Goal: Task Accomplishment & Management: Manage account settings

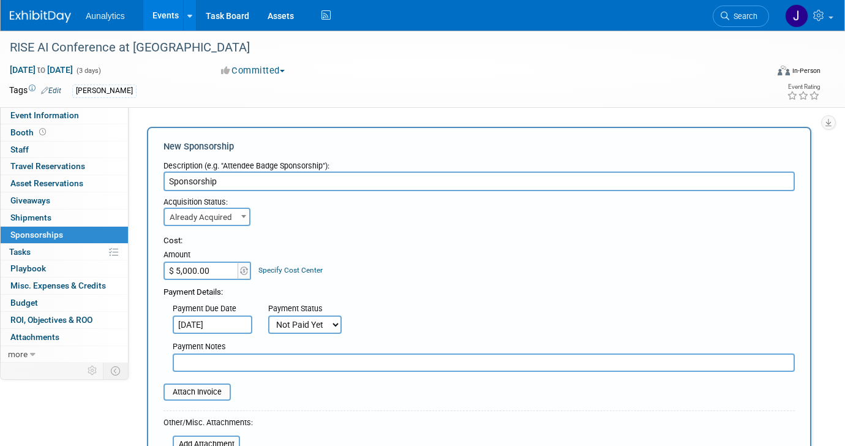
select select "2"
select select "3"
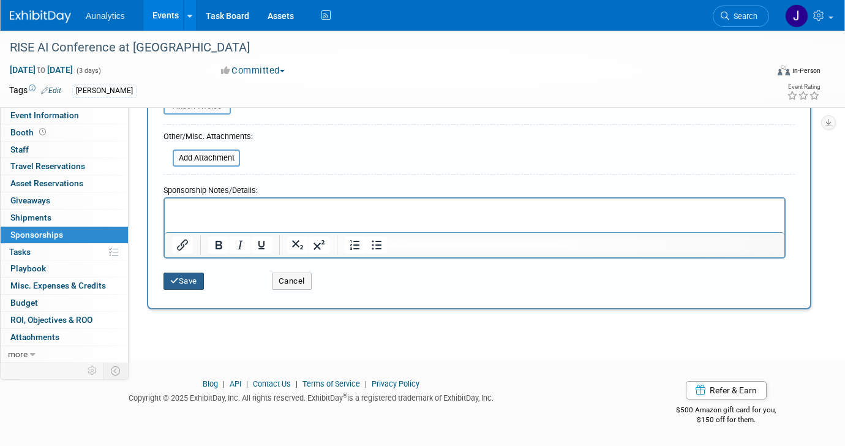
click at [193, 277] on button "Save" at bounding box center [183, 280] width 40 height 17
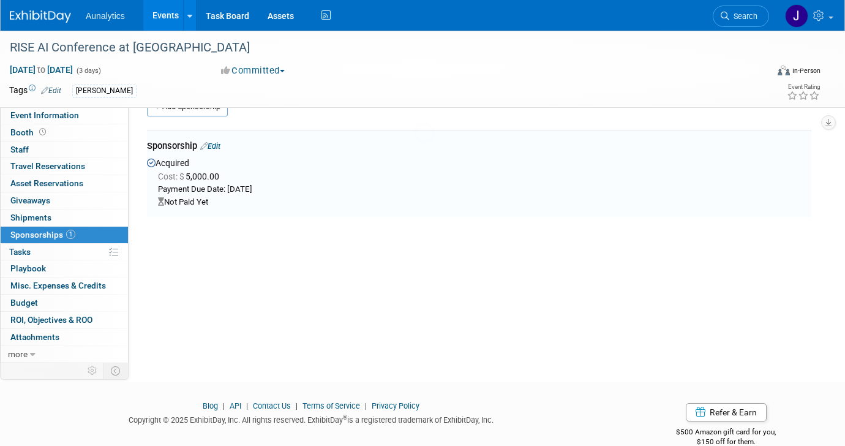
scroll to position [26, 0]
click at [77, 119] on link "Event Information" at bounding box center [64, 115] width 127 height 17
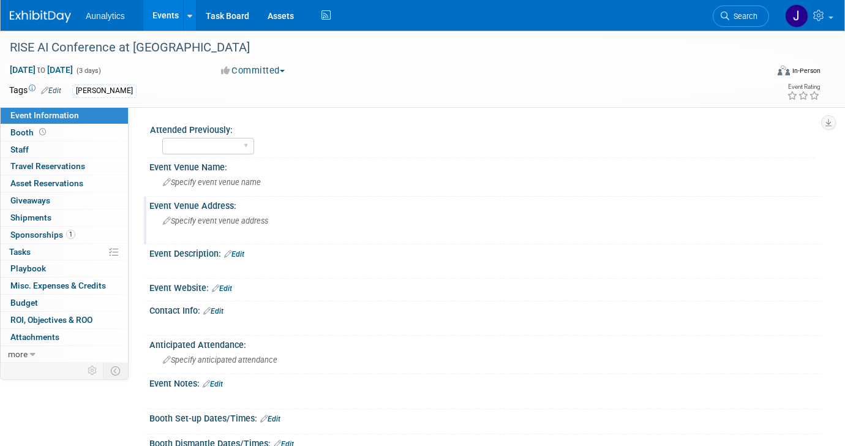
click at [233, 215] on div "Specify event venue address" at bounding box center [289, 225] width 261 height 28
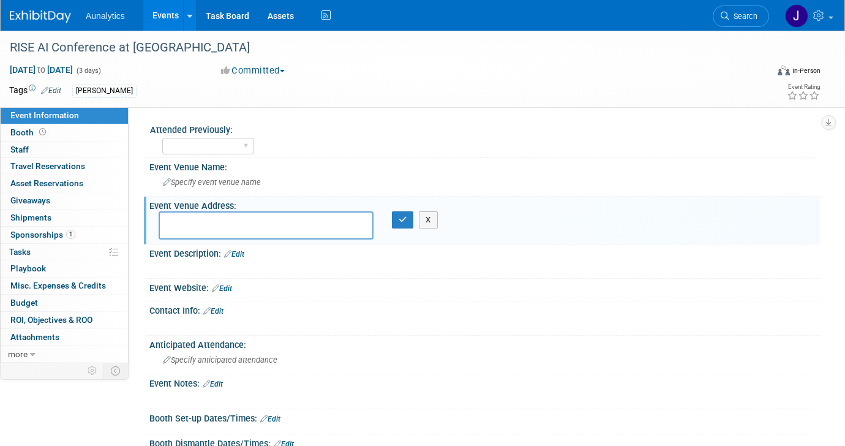
click at [222, 287] on link "Edit" at bounding box center [222, 288] width 20 height 9
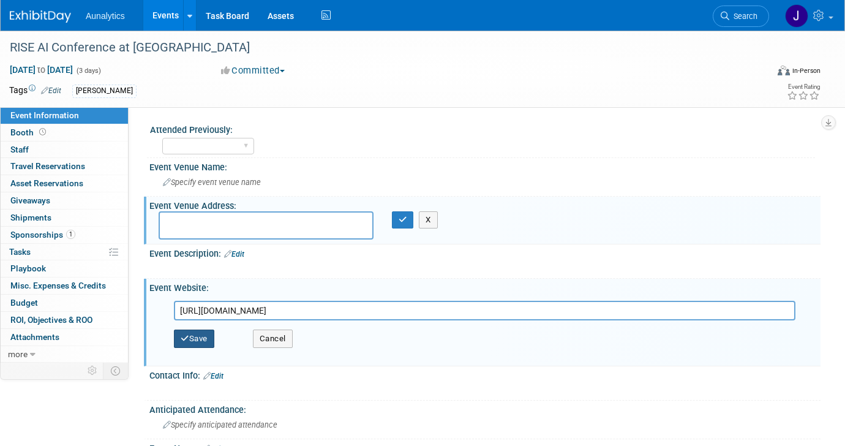
type input "https://lucyinstitute.nd.edu/news-events/rise-ai-society-conference/rise-ai-con…"
click at [194, 338] on button "Save" at bounding box center [194, 338] width 40 height 18
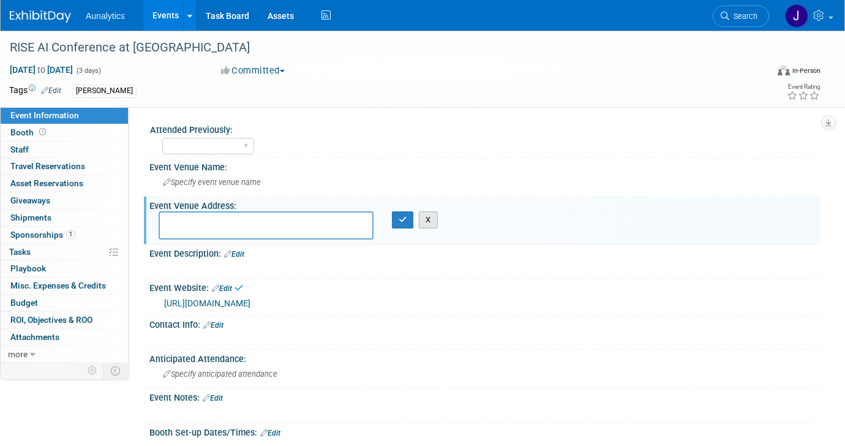
click at [427, 222] on button "X" at bounding box center [428, 219] width 19 height 17
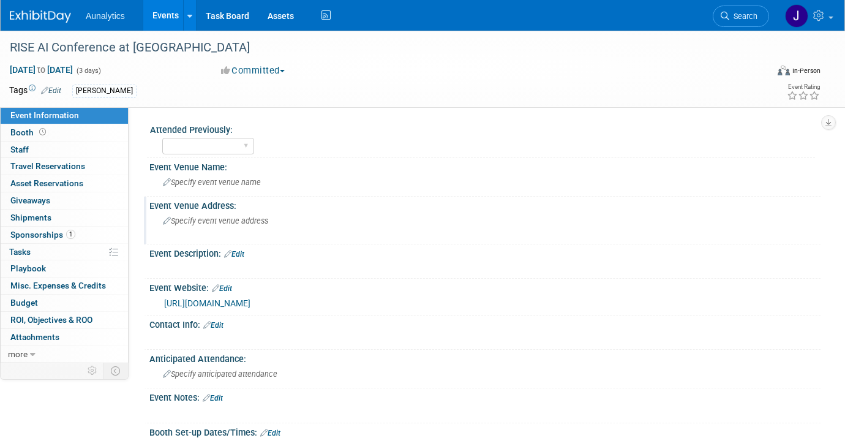
click at [248, 213] on div "Specify event venue address" at bounding box center [289, 225] width 261 height 28
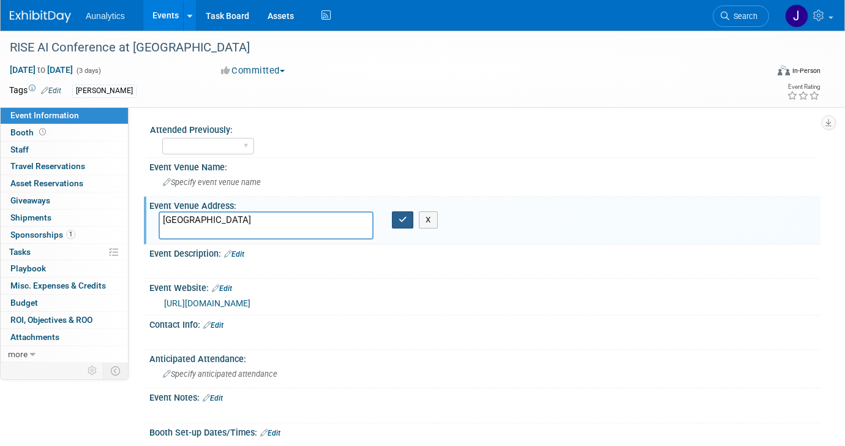
type textarea "University of Notre Dame"
click at [405, 226] on button "button" at bounding box center [403, 219] width 22 height 17
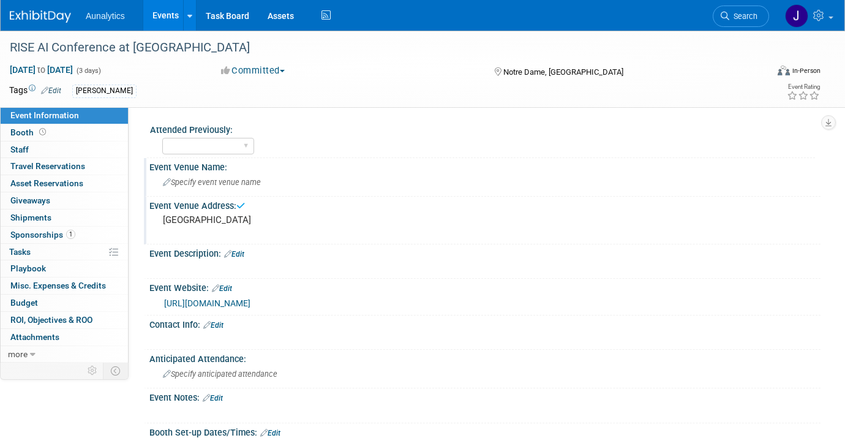
click at [229, 185] on span "Specify event venue name" at bounding box center [212, 181] width 98 height 9
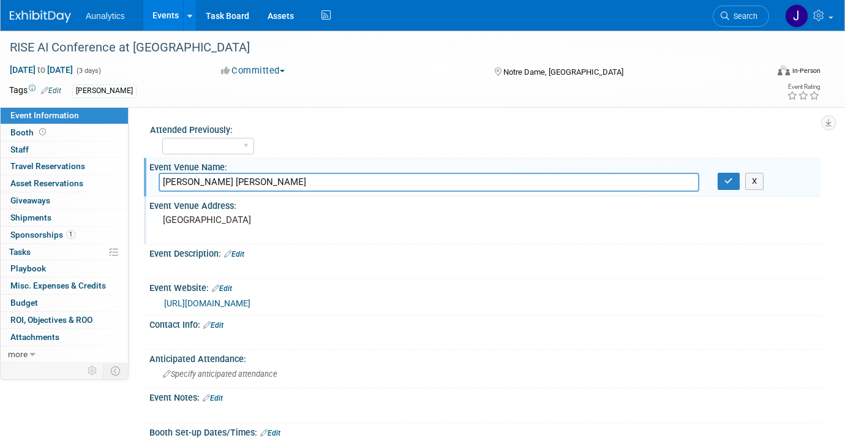
type input "McKenna Hall"
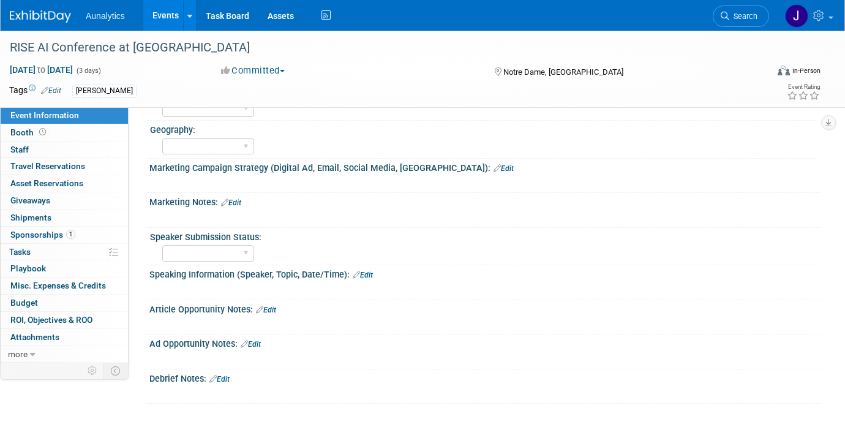
scroll to position [604, 0]
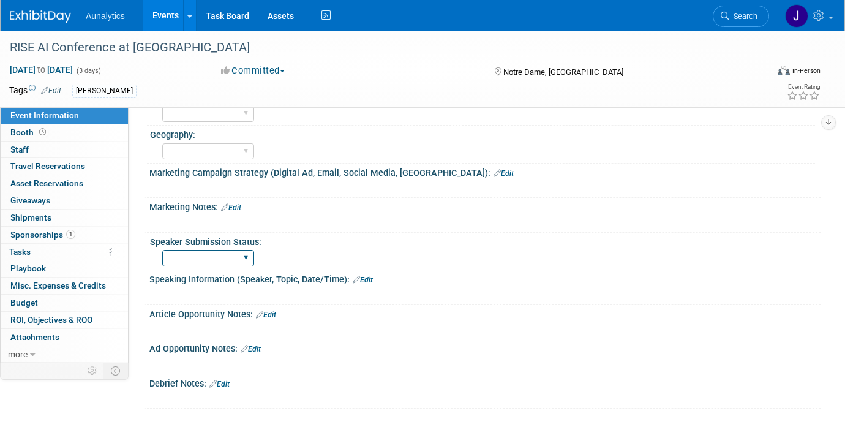
click at [244, 258] on select "No Submission Not Started Submitted Accepted Declined" at bounding box center [208, 258] width 92 height 17
click at [162, 250] on select "No Submission Not Started Submitted Accepted Declined" at bounding box center [208, 258] width 92 height 17
click at [240, 258] on select "No Submission Not Started Submitted Accepted Declined" at bounding box center [208, 258] width 92 height 17
select select "Accepted"
click at [162, 250] on select "No Submission Not Started Submitted Accepted Declined" at bounding box center [208, 258] width 92 height 17
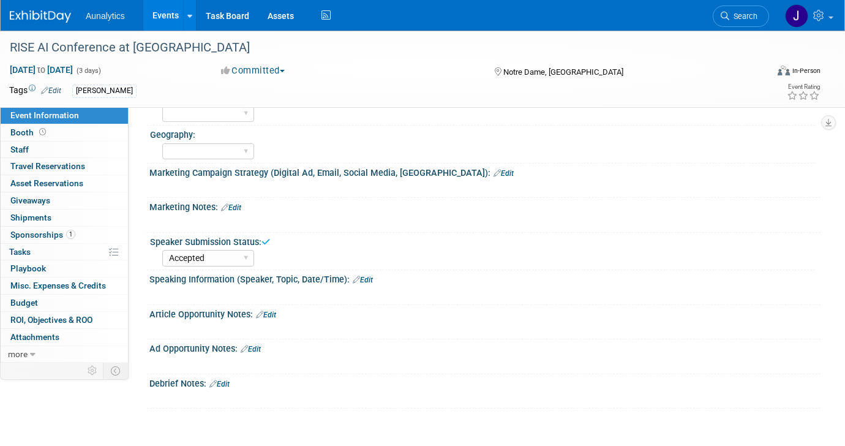
click at [367, 280] on link "Edit" at bounding box center [363, 279] width 20 height 9
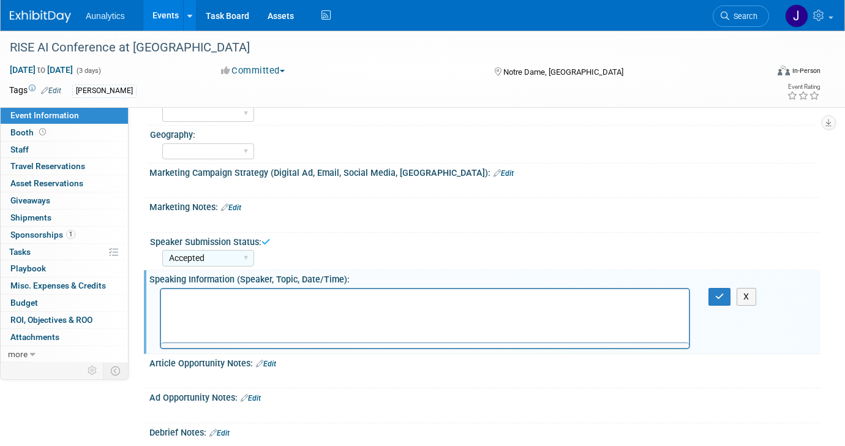
scroll to position [0, 0]
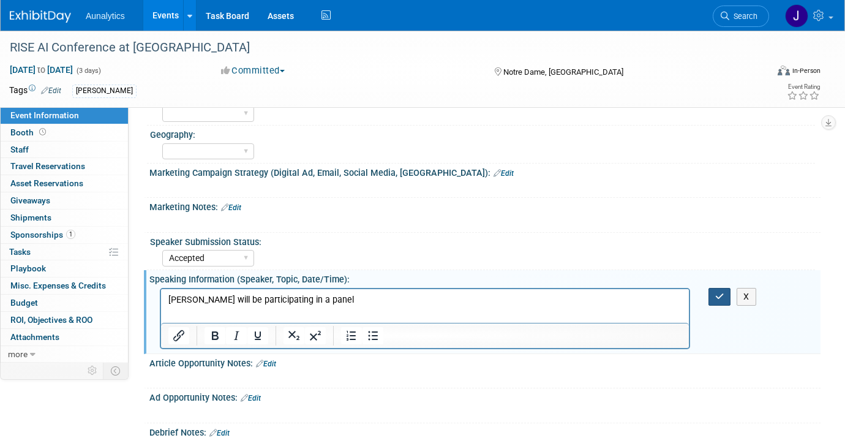
click at [718, 293] on icon "button" at bounding box center [719, 296] width 9 height 9
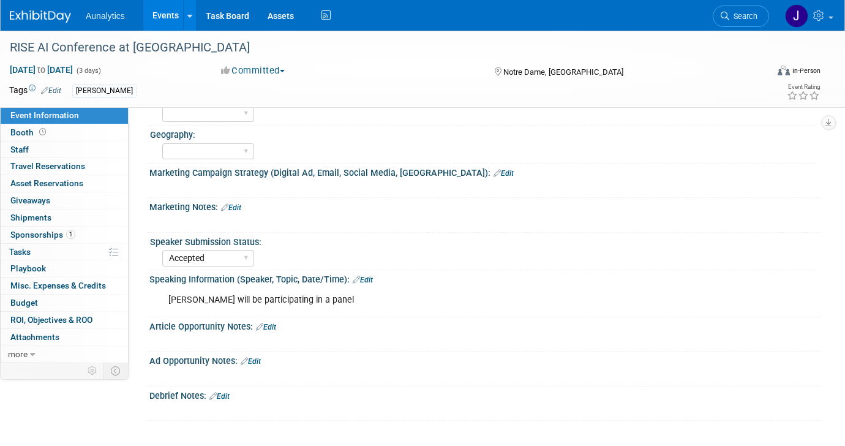
click at [163, 17] on link "Events" at bounding box center [165, 15] width 45 height 31
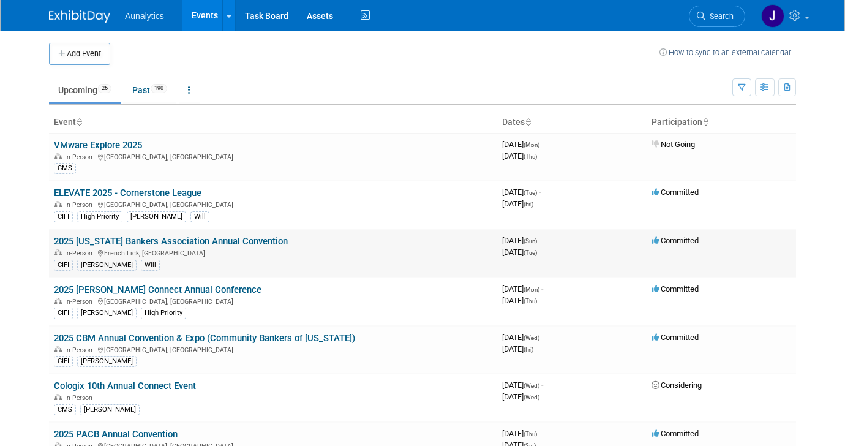
click at [168, 240] on link "2025 [US_STATE] Bankers Association Annual Convention" at bounding box center [171, 241] width 234 height 11
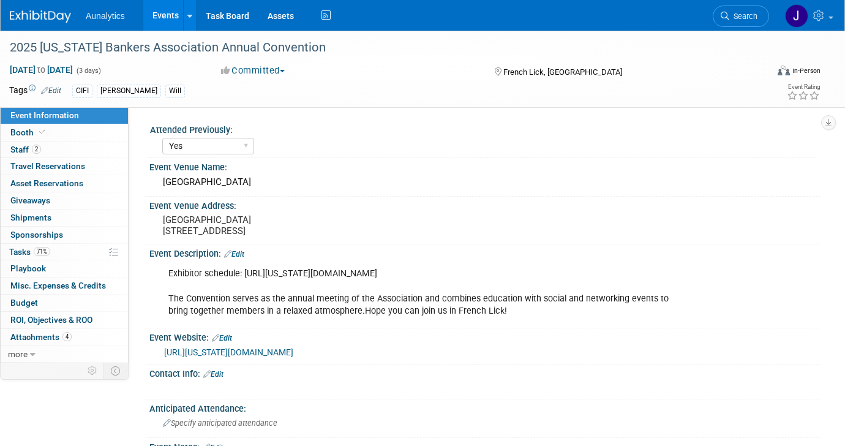
select select "Yes"
select select "CIFI Sales"
select select "Financial"
select select "Bank"
select select "State"
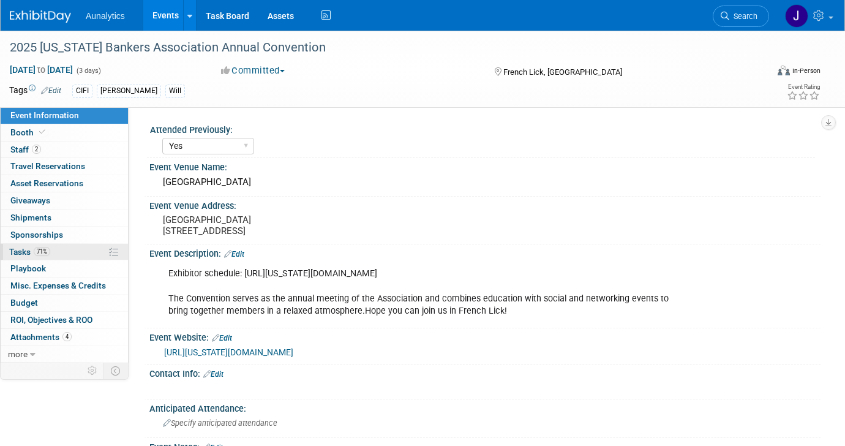
click at [58, 249] on link "71% Tasks 71%" at bounding box center [64, 252] width 127 height 17
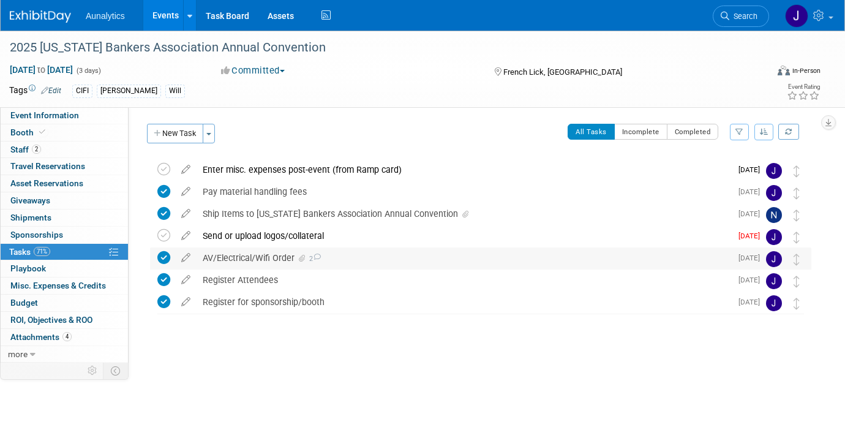
click at [223, 260] on div "AV/Electrical/Wifi Order 2" at bounding box center [463, 257] width 534 height 21
